Goal: Task Accomplishment & Management: Use online tool/utility

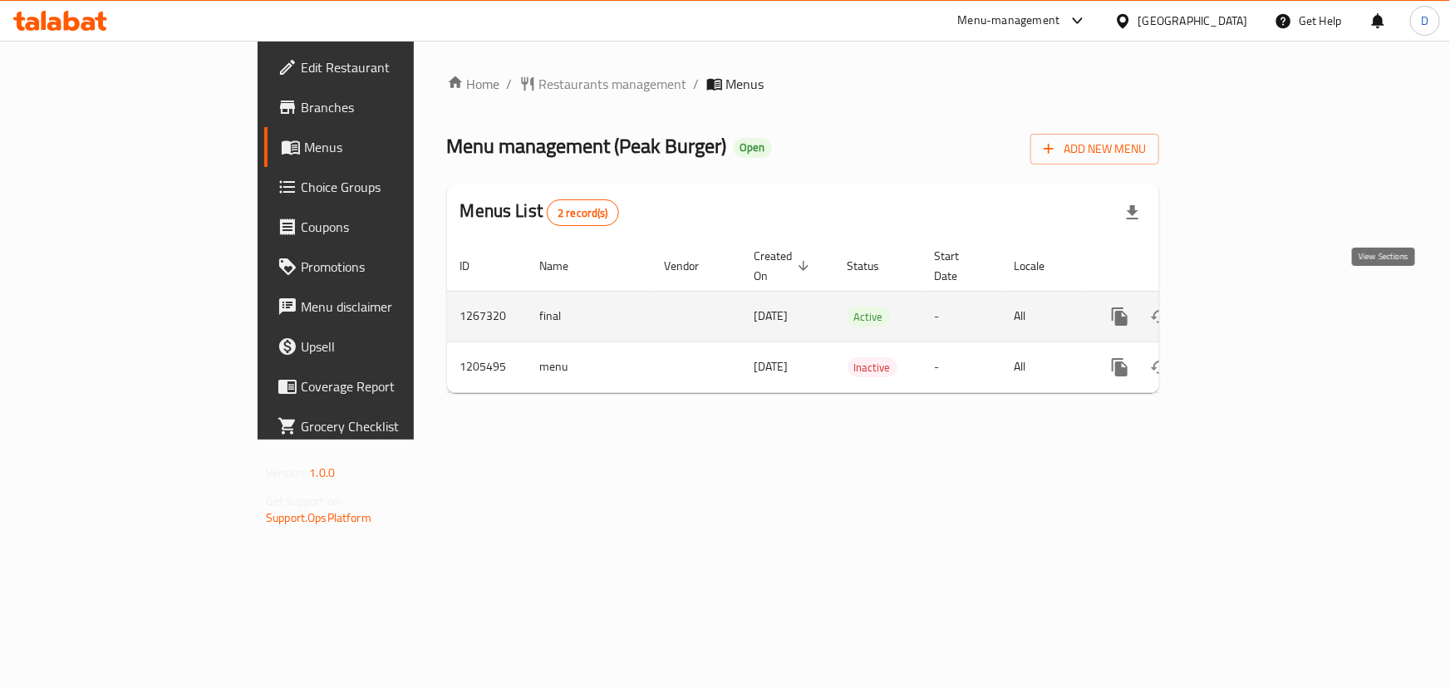
click at [1250, 307] on icon "enhanced table" at bounding box center [1240, 317] width 20 height 20
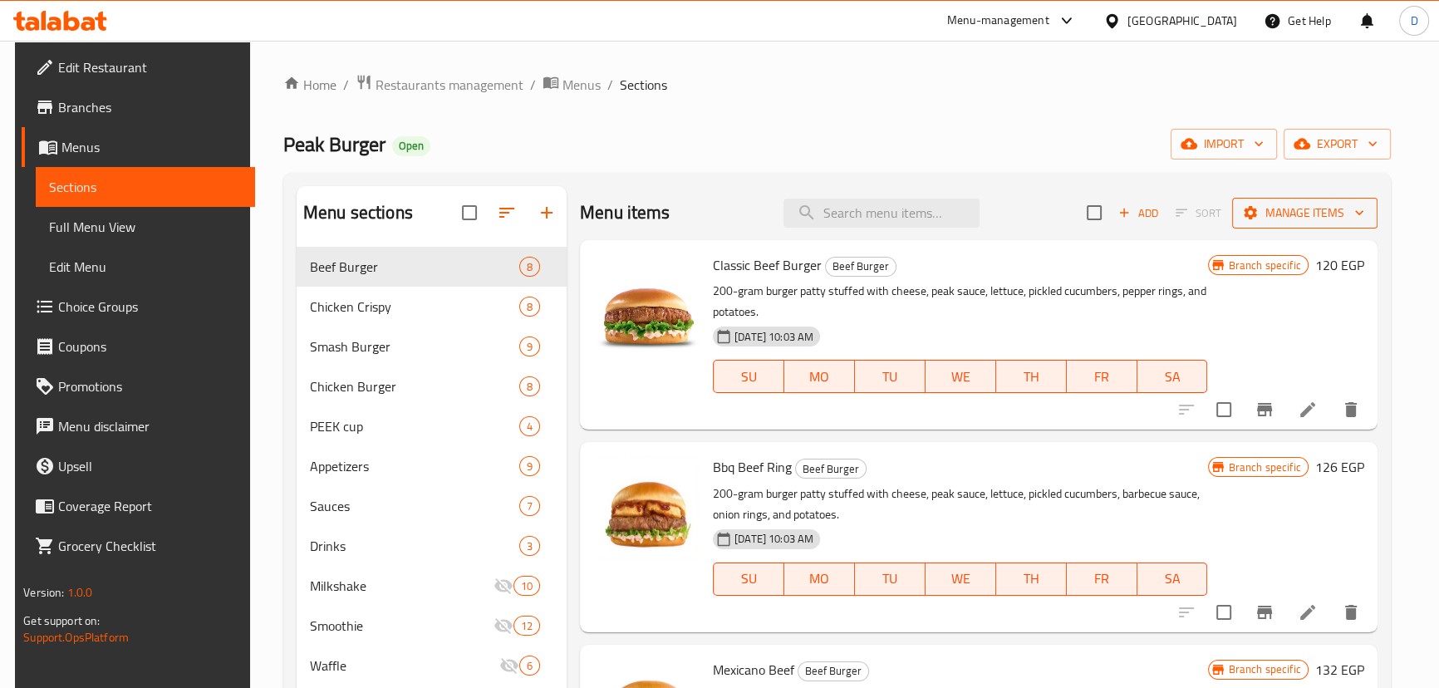
click at [1313, 218] on span "Manage items" at bounding box center [1305, 213] width 119 height 21
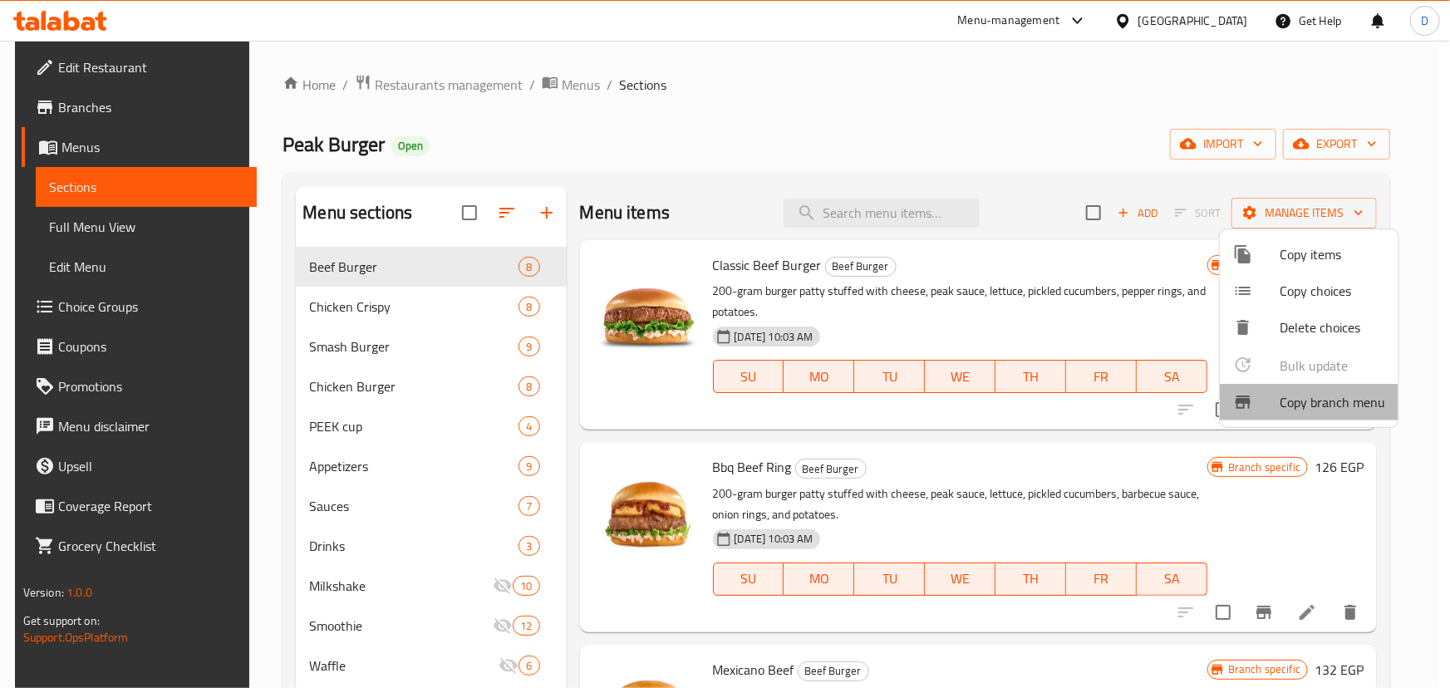
click at [1303, 398] on span "Copy branch menu" at bounding box center [1333, 402] width 106 height 20
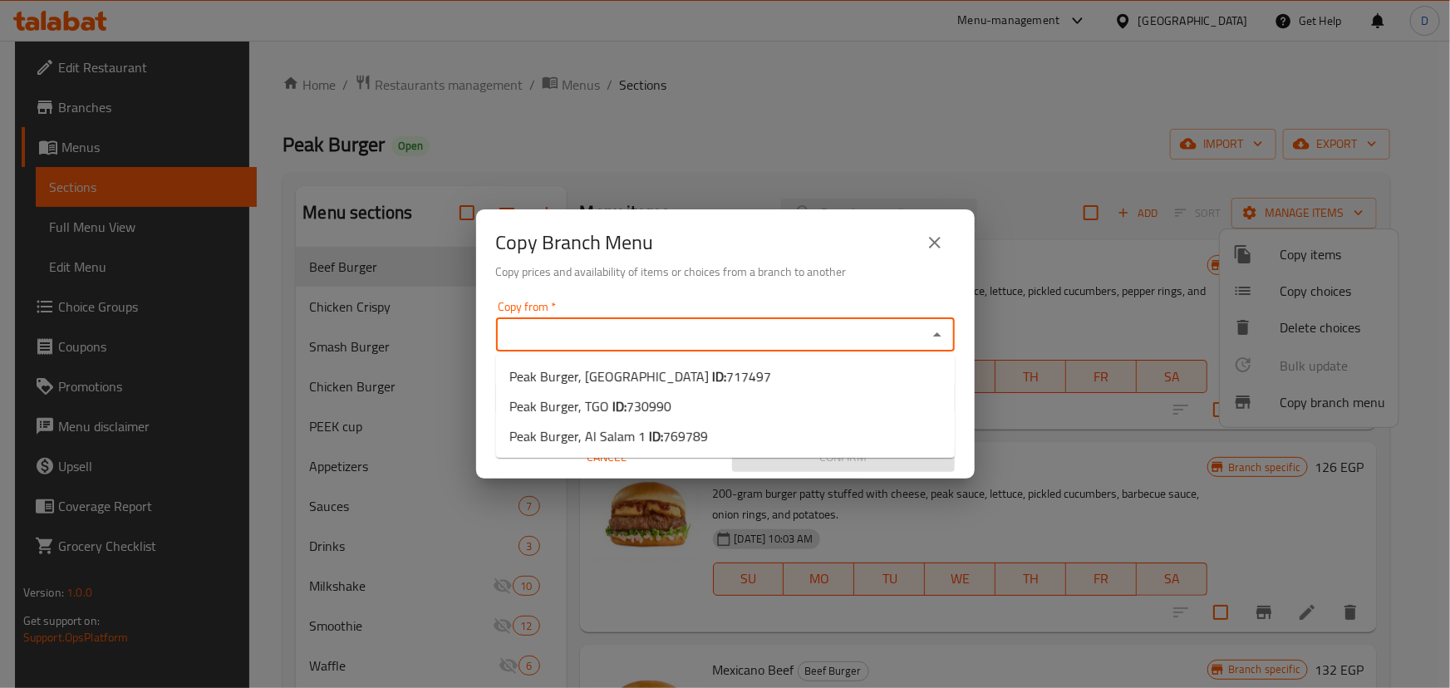
click at [544, 338] on input "Copy from   *" at bounding box center [711, 334] width 421 height 23
click at [623, 411] on b "ID:" at bounding box center [620, 406] width 14 height 25
type input "Peak Burger, TGO"
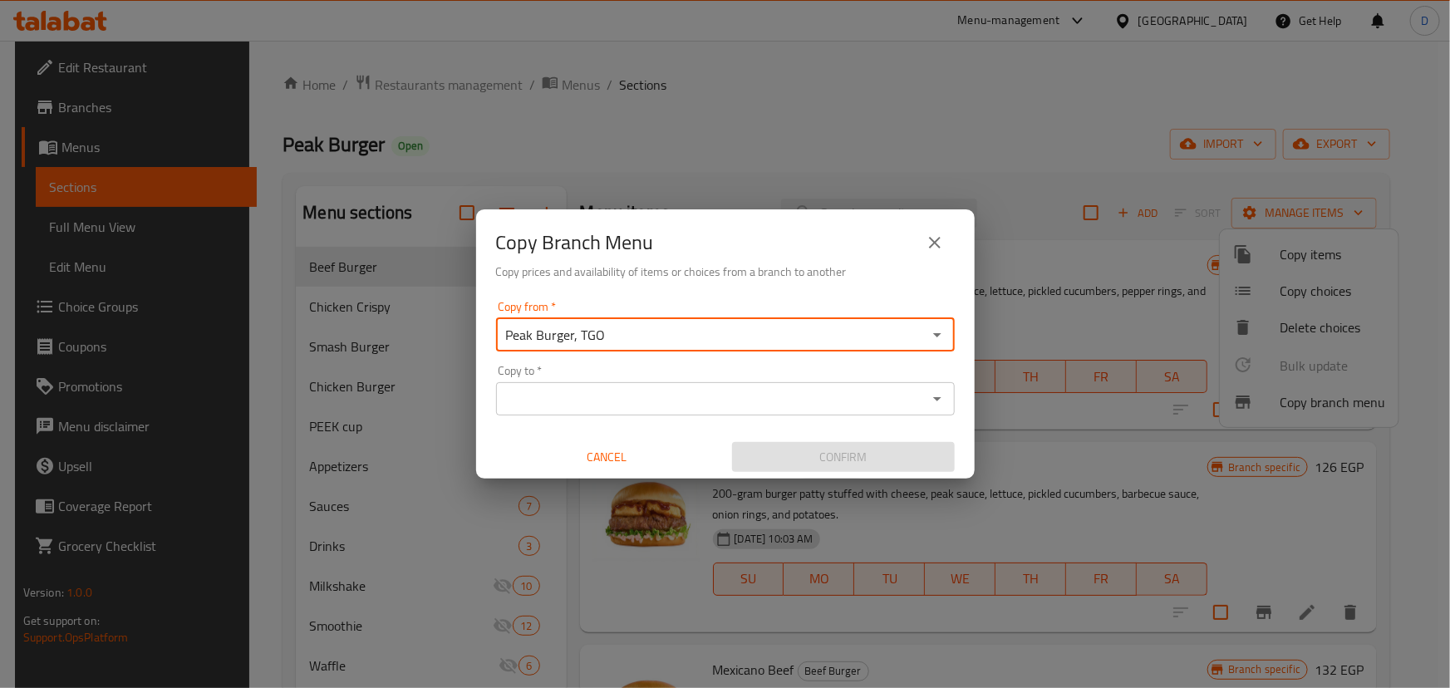
click at [628, 405] on input "Copy to   *" at bounding box center [711, 398] width 421 height 23
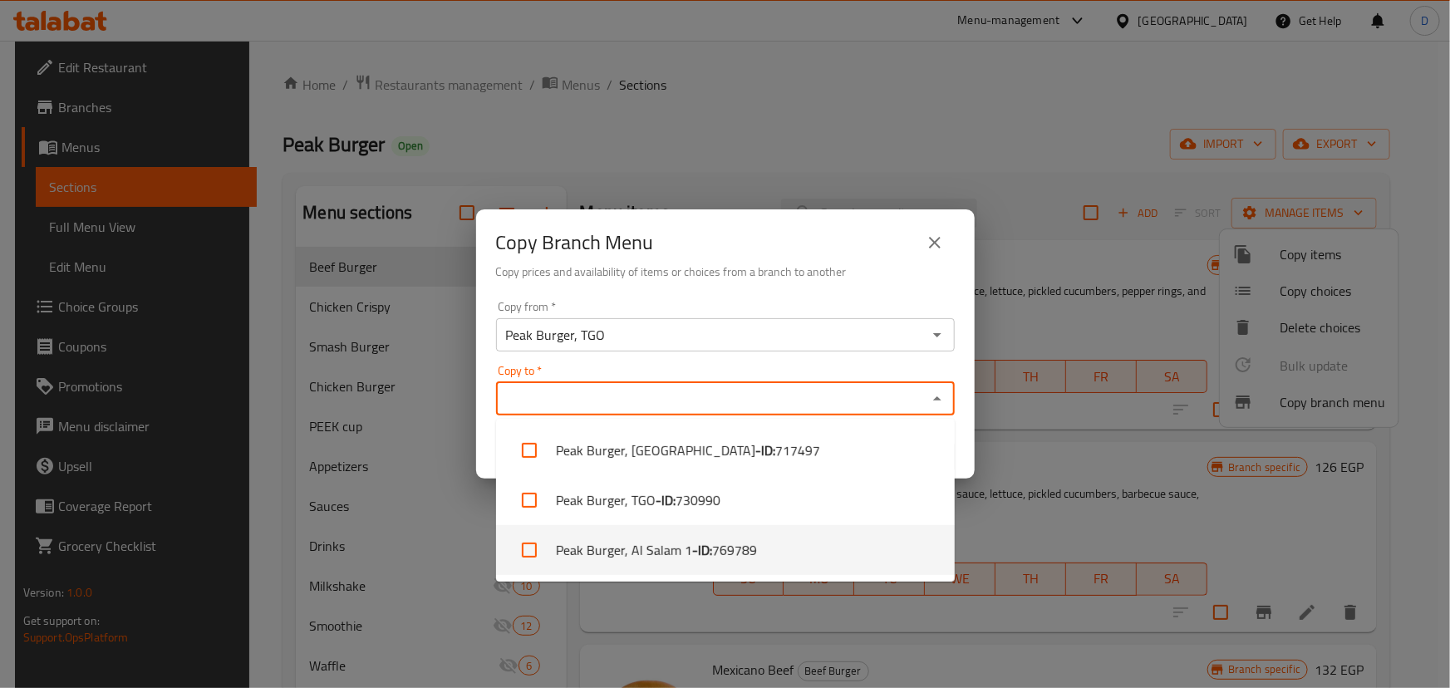
click at [601, 549] on li "Peak Burger, Al Salam 1 - ID: 769789" at bounding box center [725, 550] width 459 height 50
checkbox input "true"
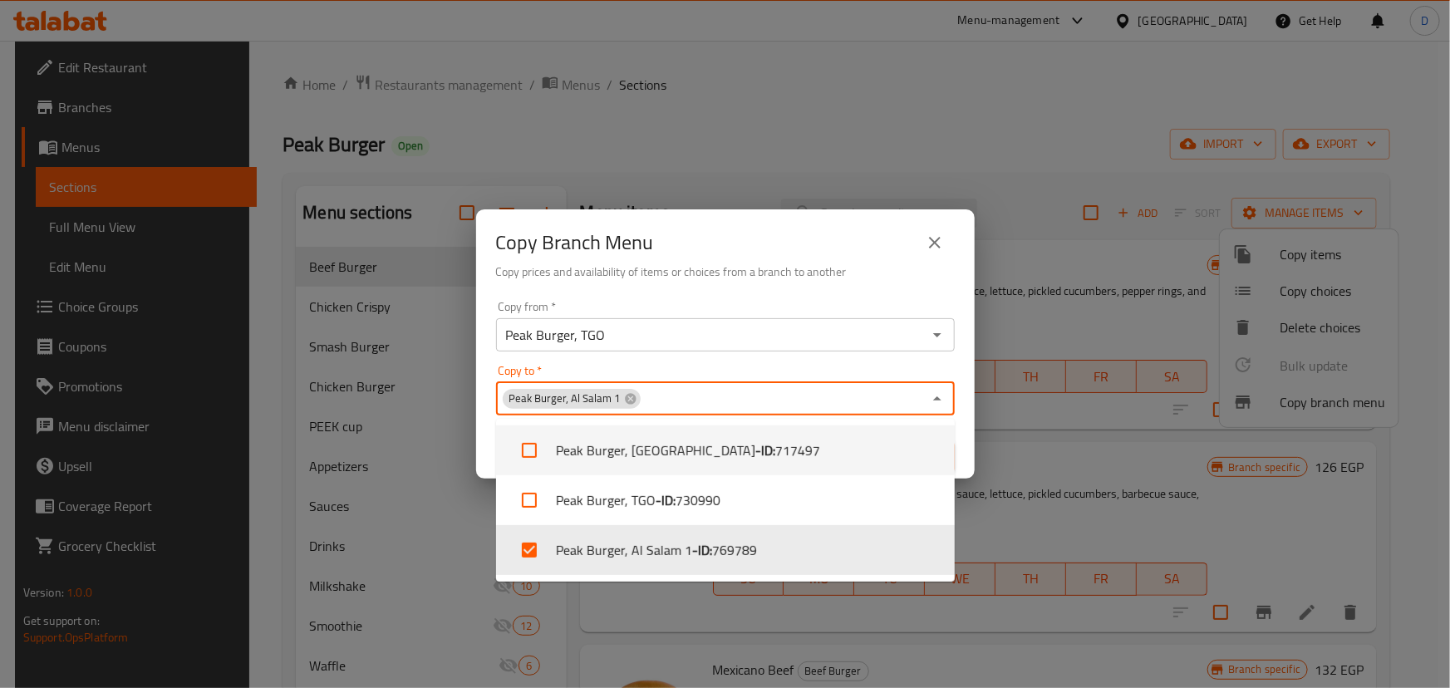
click at [731, 263] on h6 "Copy prices and availability of items or choices from a branch to another" at bounding box center [725, 272] width 459 height 18
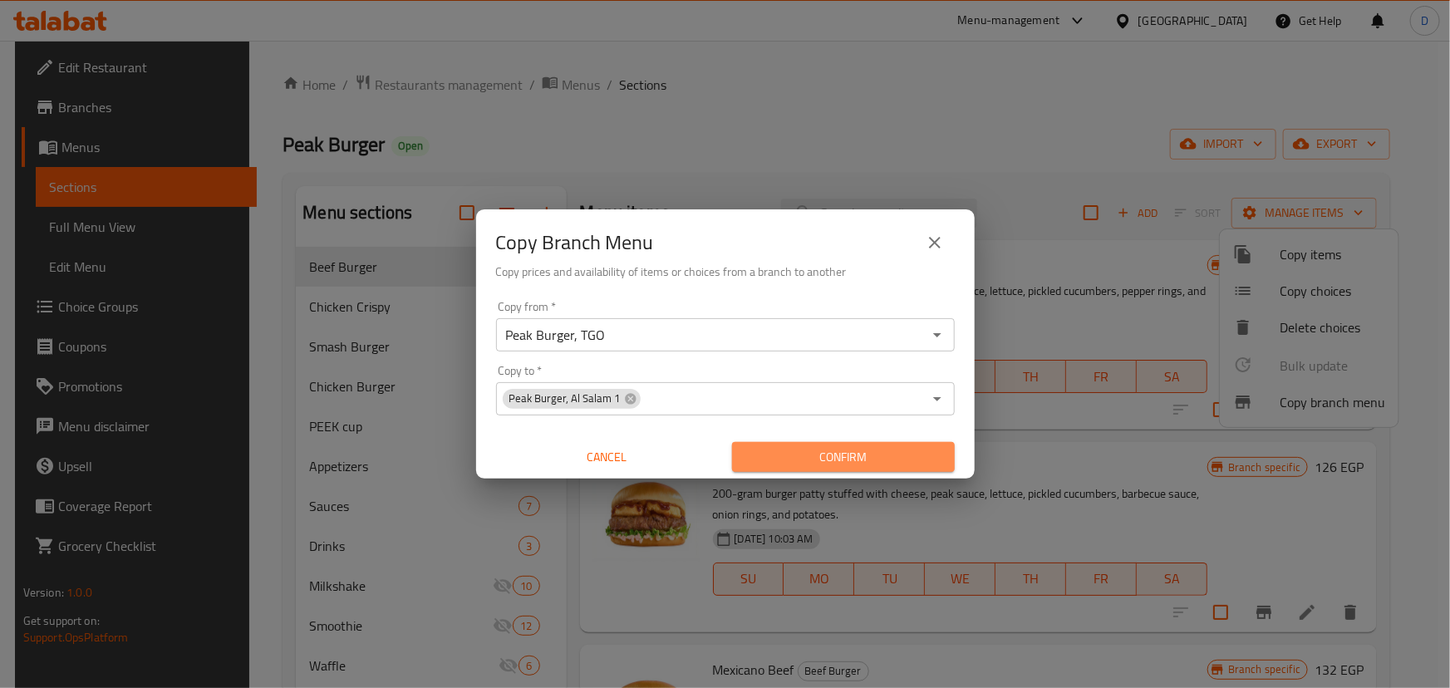
click at [814, 470] on button "Confirm" at bounding box center [843, 457] width 223 height 31
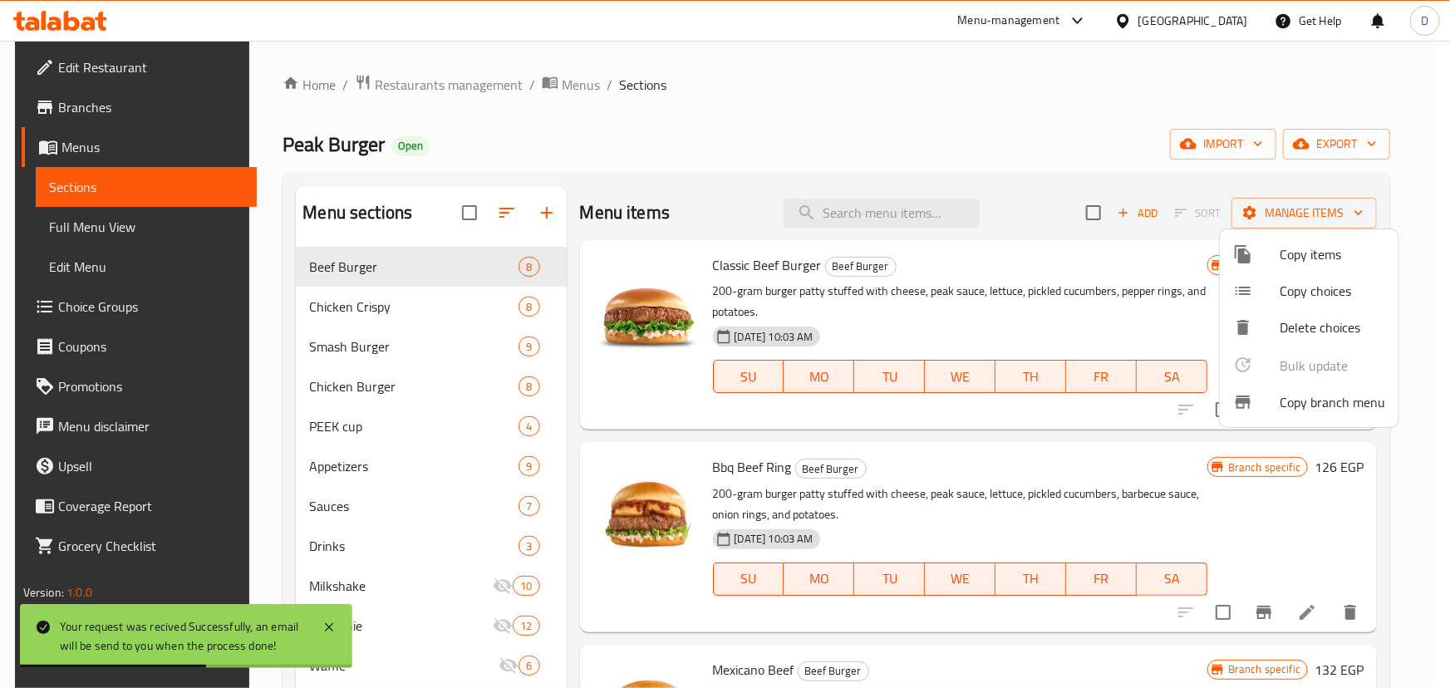
click at [566, 84] on div at bounding box center [725, 344] width 1450 height 688
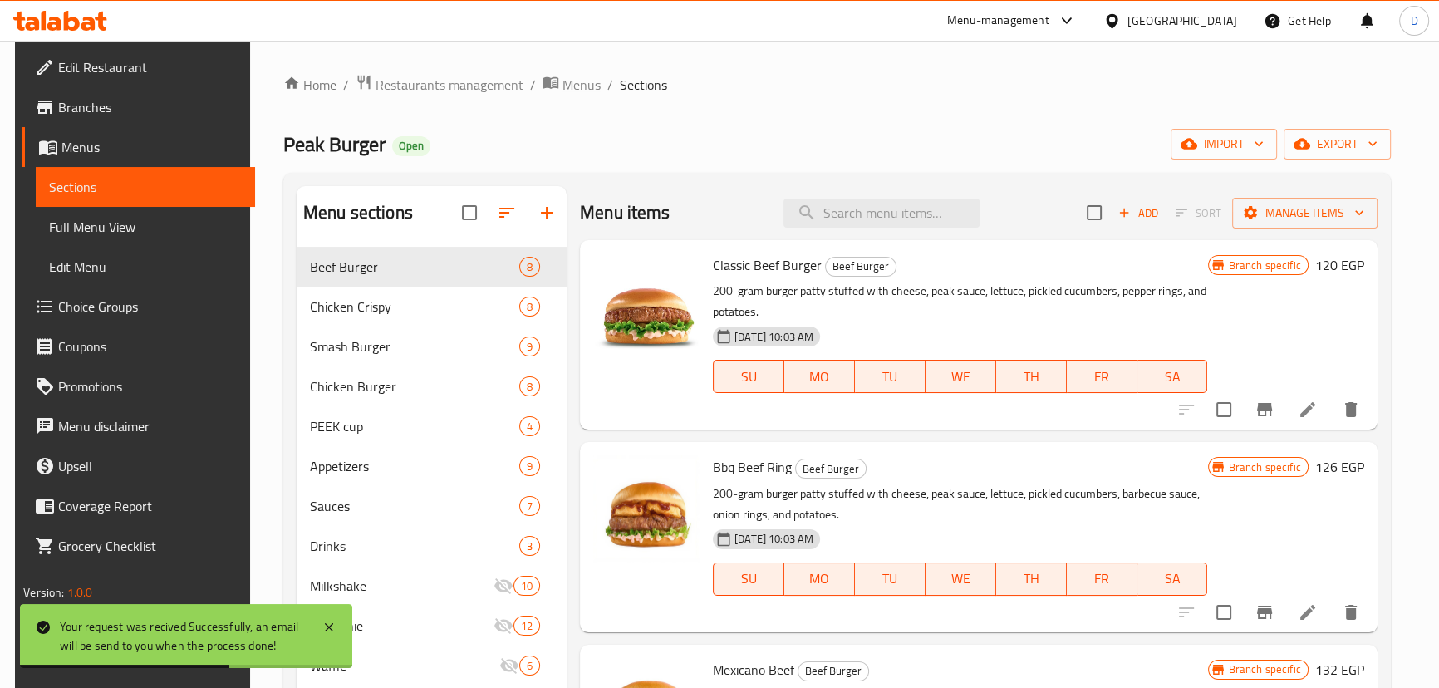
click at [566, 84] on span "Menus" at bounding box center [582, 85] width 38 height 20
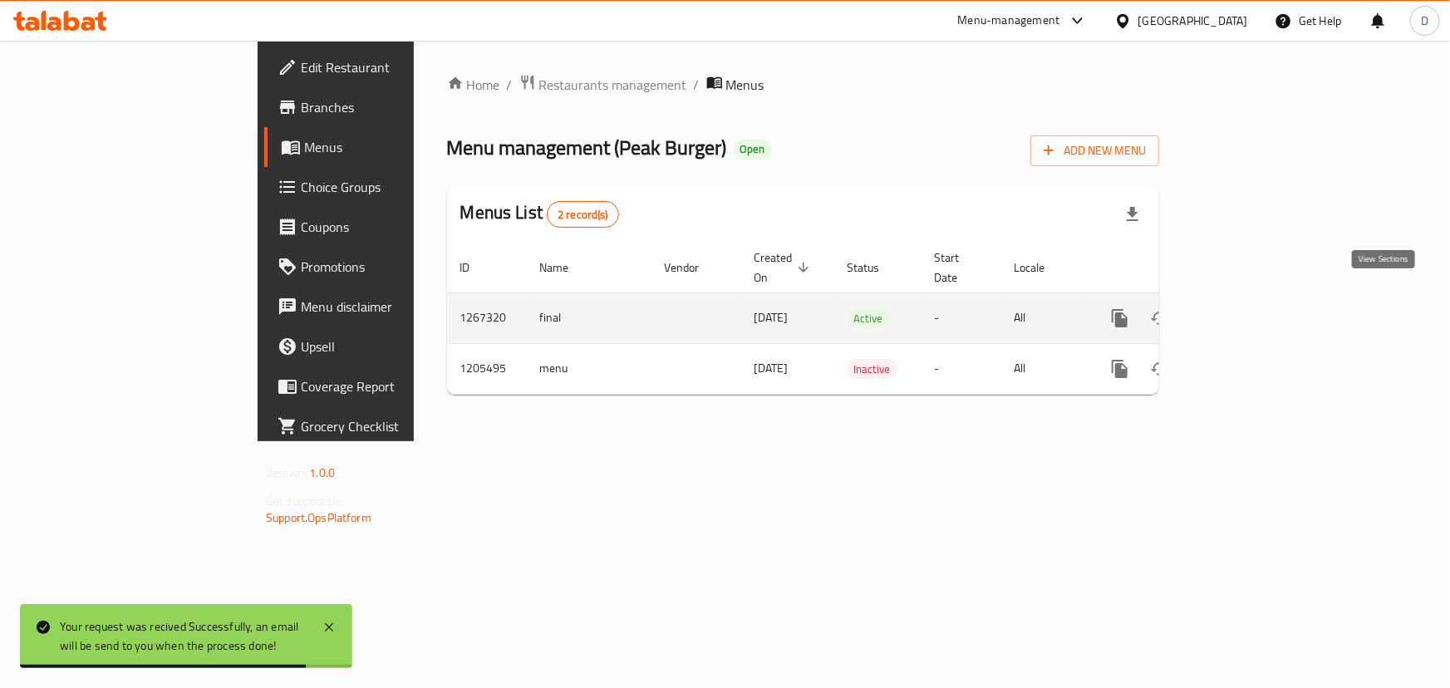
click at [1247, 311] on icon "enhanced table" at bounding box center [1240, 318] width 15 height 15
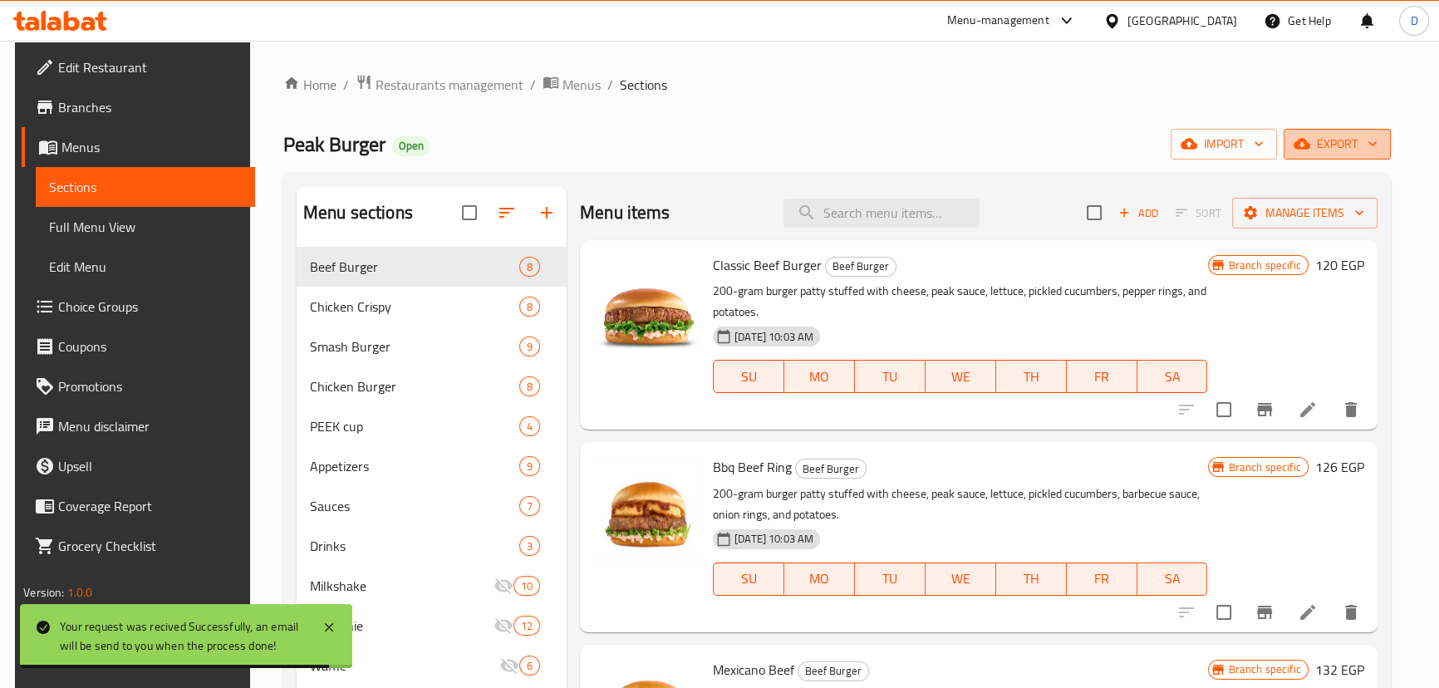
click at [1341, 143] on span "export" at bounding box center [1337, 144] width 81 height 21
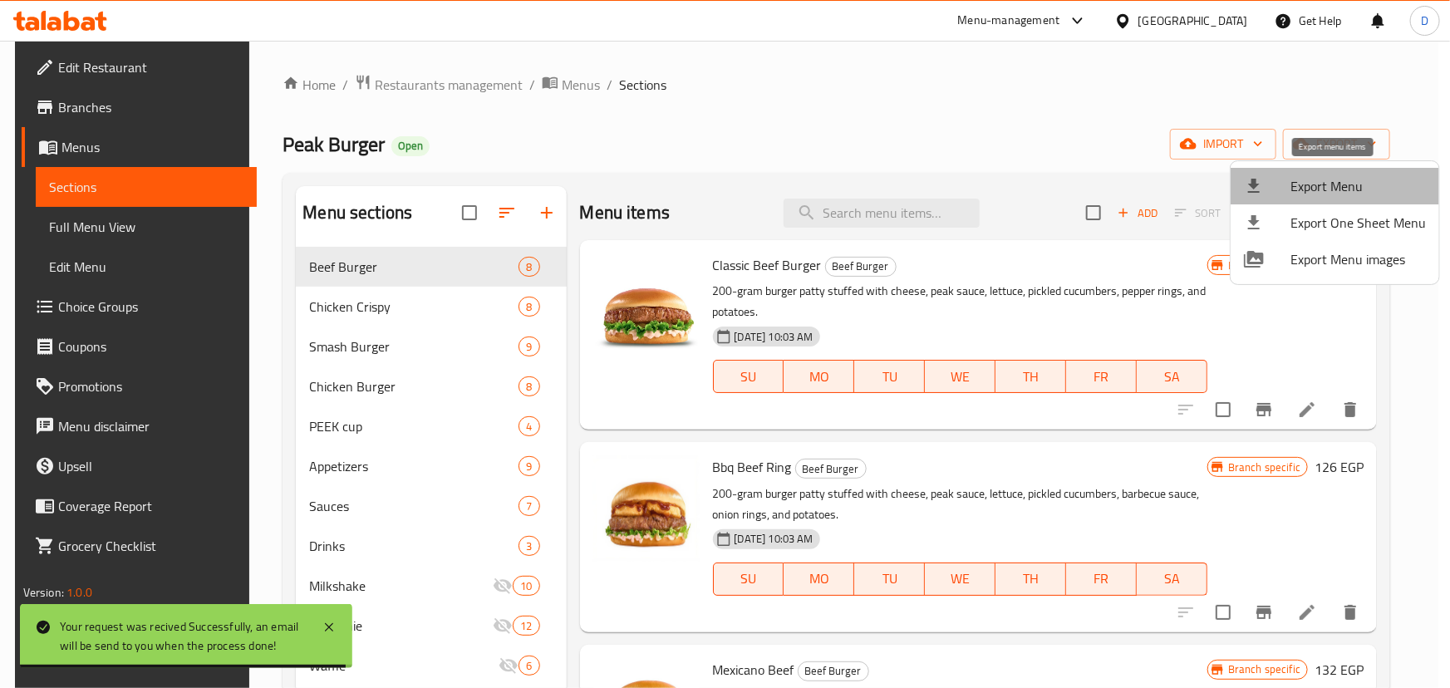
click at [1352, 172] on li "Export Menu" at bounding box center [1335, 186] width 209 height 37
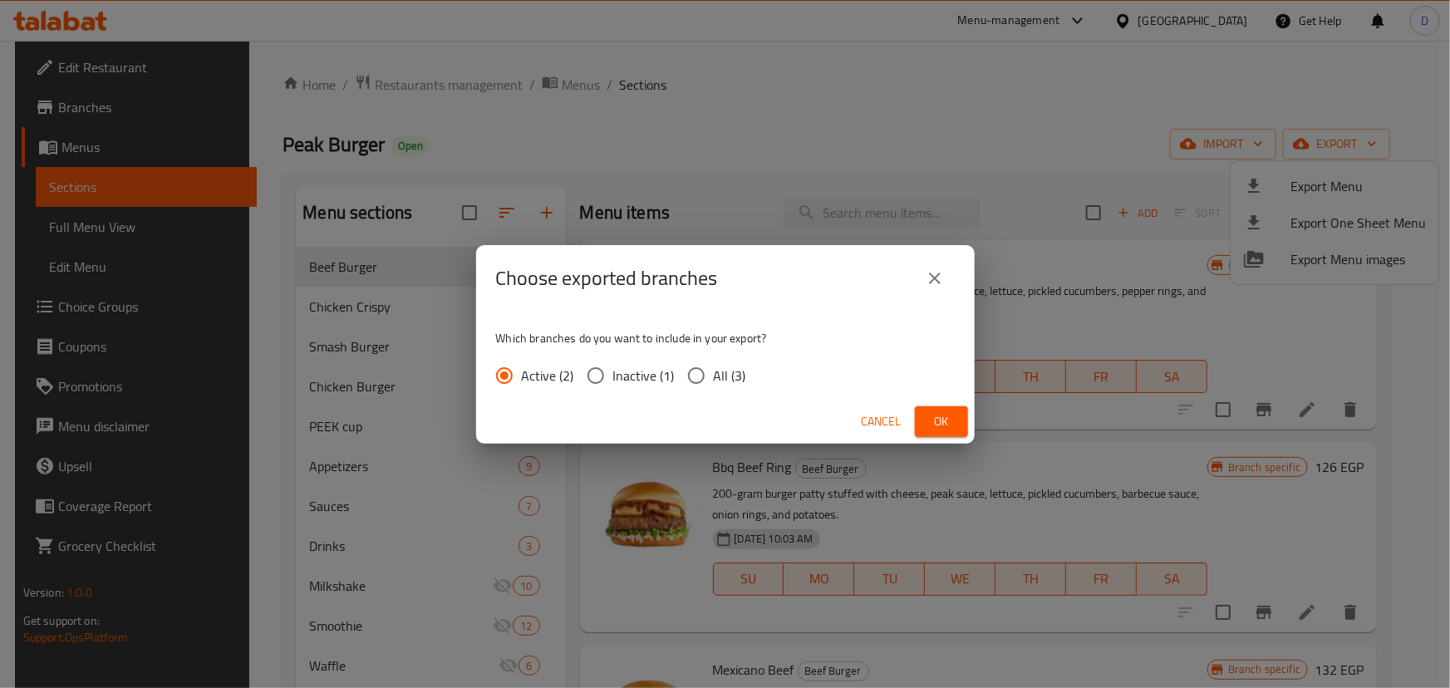
drag, startPoint x: 743, startPoint y: 374, endPoint x: 776, endPoint y: 393, distance: 38.3
click at [742, 373] on span "All (3)" at bounding box center [730, 376] width 32 height 20
click at [714, 373] on input "All (3)" at bounding box center [696, 375] width 35 height 35
radio input "true"
click at [937, 432] on button "Ok" at bounding box center [941, 421] width 53 height 31
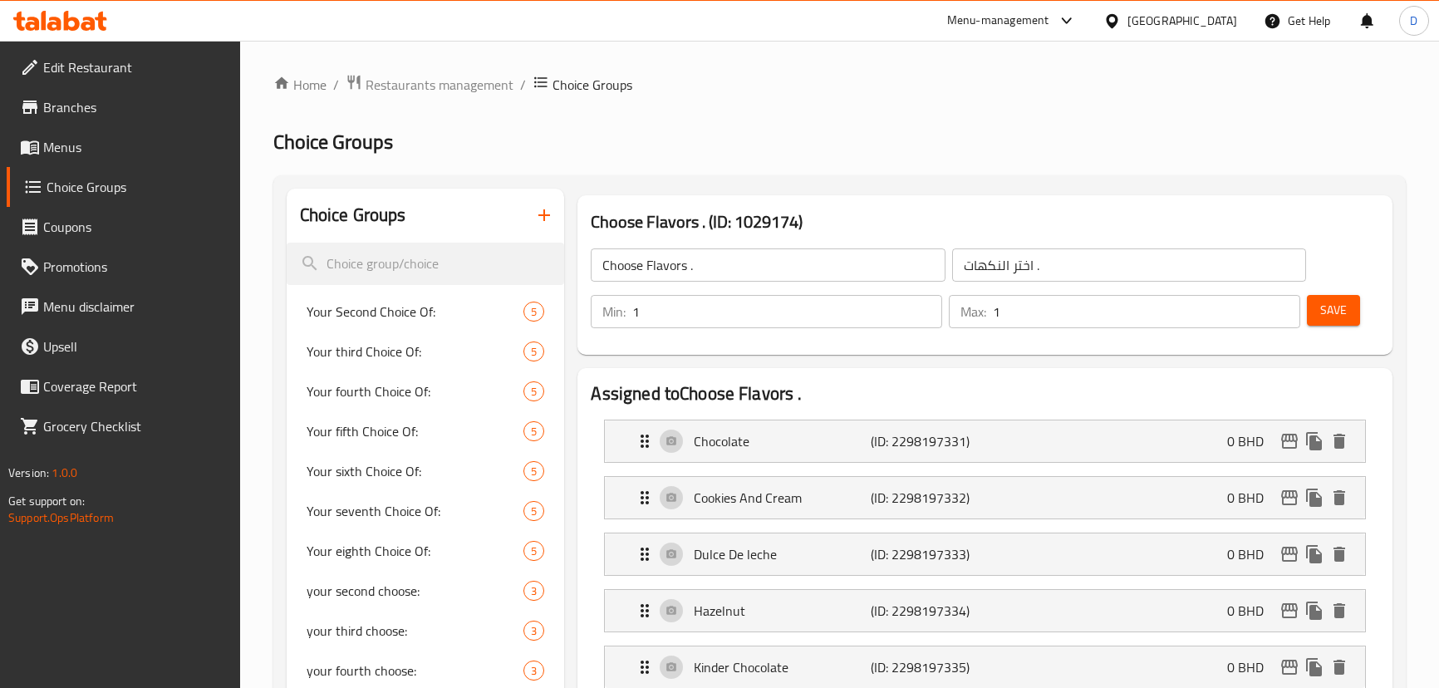
scroll to position [14, 0]
